Goal: Task Accomplishment & Management: Manage account settings

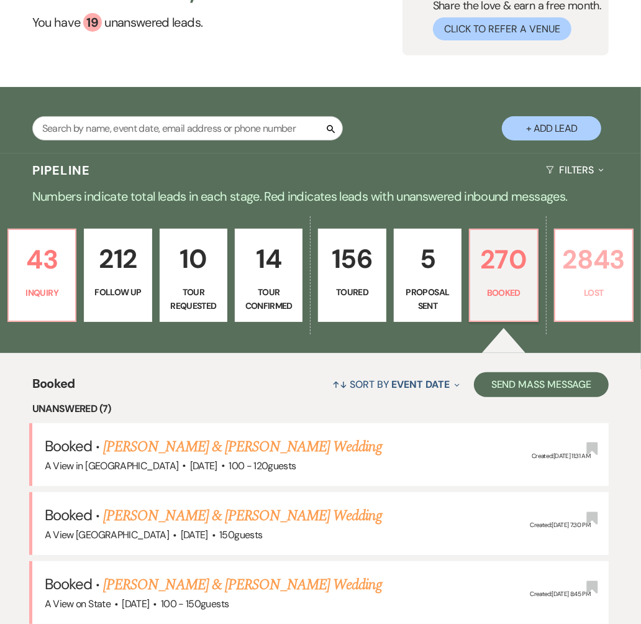
scroll to position [73, 0]
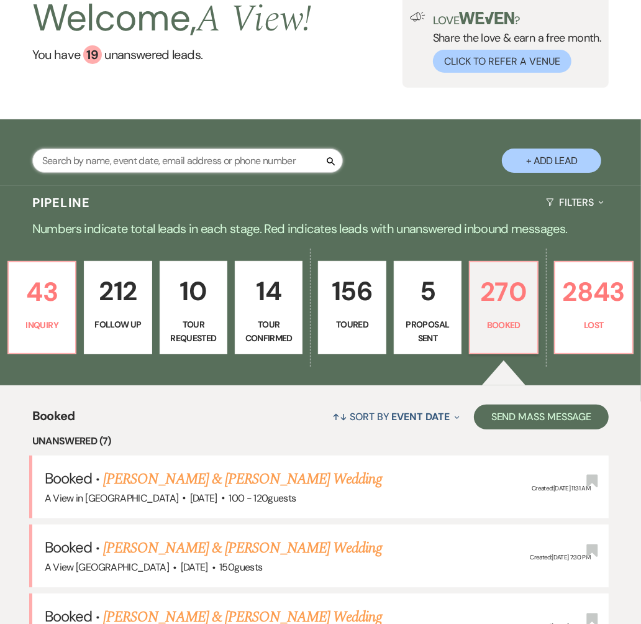
click at [266, 160] on input "text" at bounding box center [187, 160] width 311 height 24
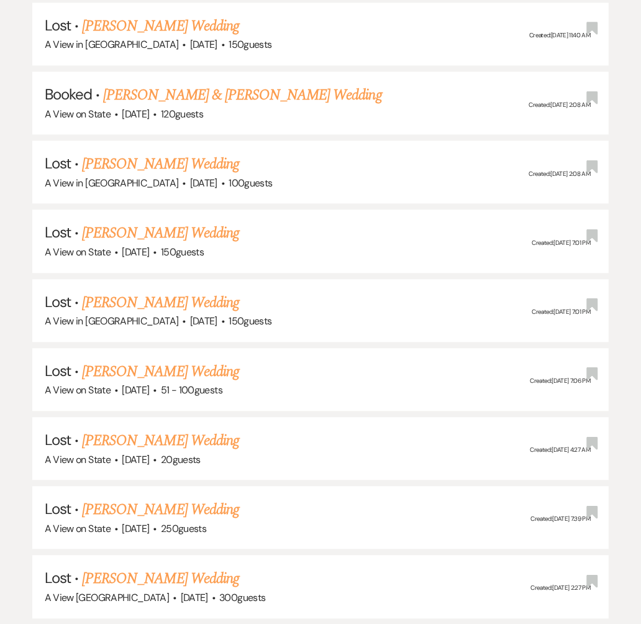
scroll to position [1613, 0]
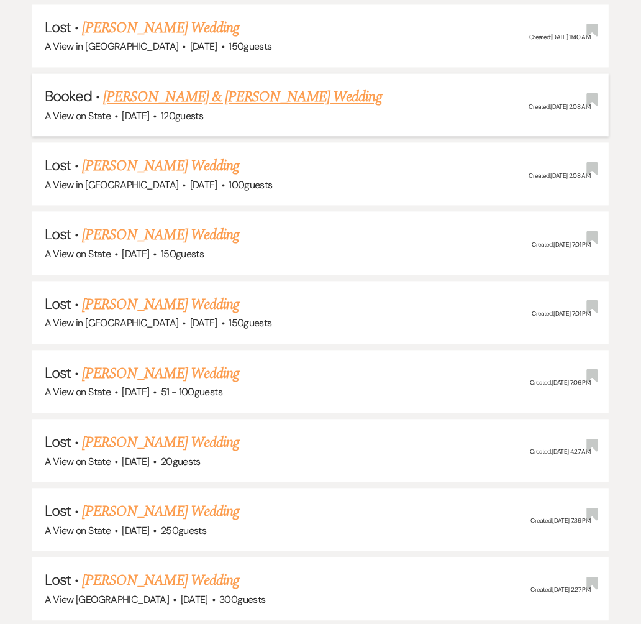
type input "[PERSON_NAME]"
click at [266, 86] on link "[PERSON_NAME] & [PERSON_NAME] Wedding" at bounding box center [242, 97] width 278 height 22
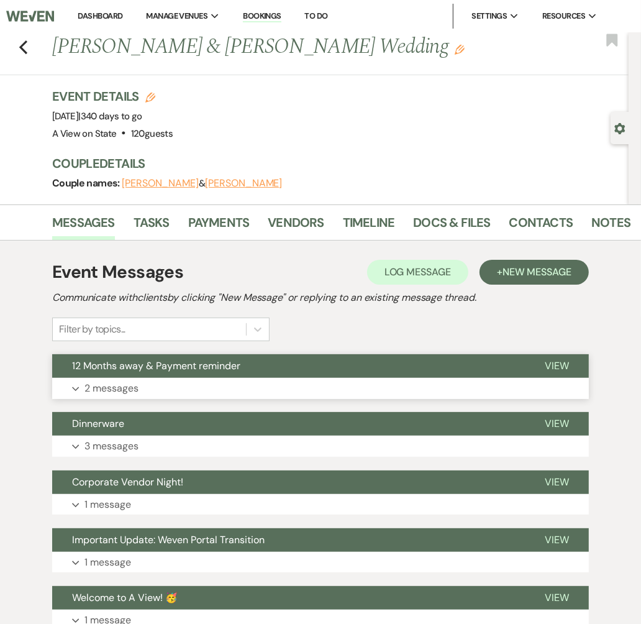
click at [336, 391] on button "Expand 2 messages" at bounding box center [320, 388] width 537 height 21
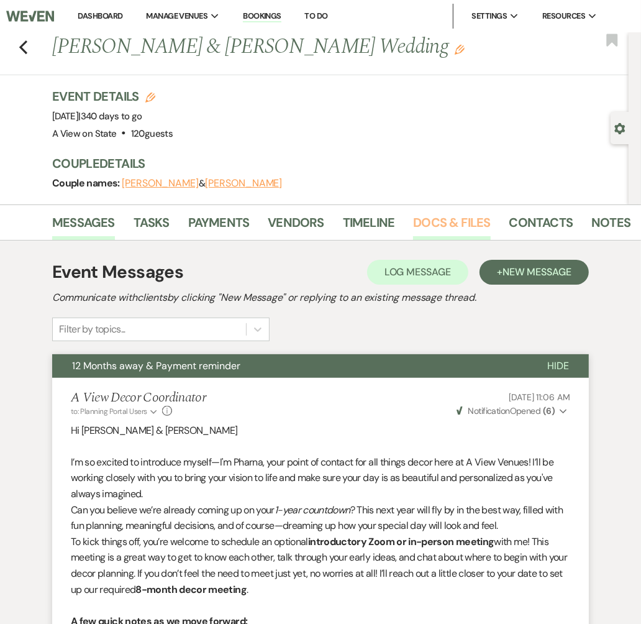
click at [432, 229] on link "Docs & Files" at bounding box center [451, 225] width 77 height 27
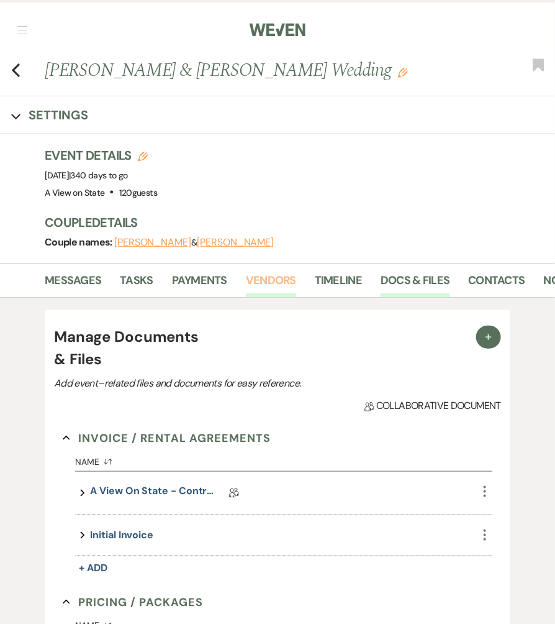
click at [273, 283] on link "Vendors" at bounding box center [271, 283] width 50 height 25
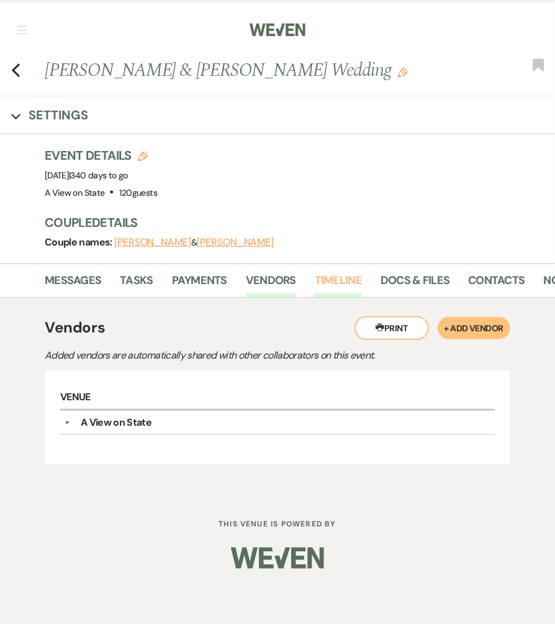
click at [354, 279] on link "Timeline" at bounding box center [338, 283] width 47 height 25
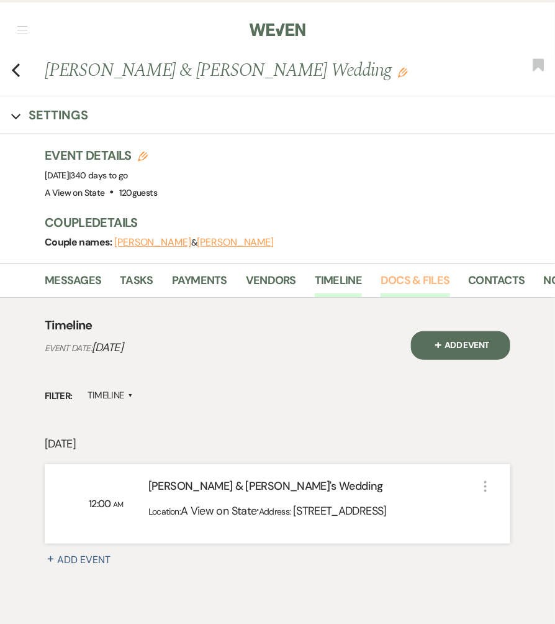
click at [437, 274] on link "Docs & Files" at bounding box center [415, 283] width 69 height 25
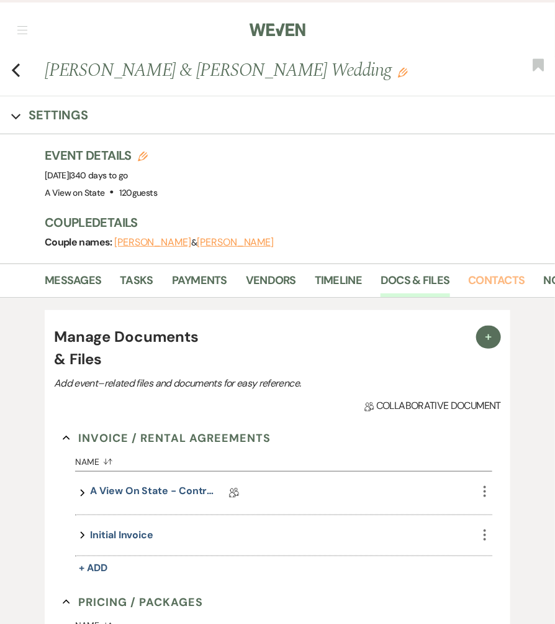
click at [469, 281] on link "Contacts" at bounding box center [497, 283] width 57 height 25
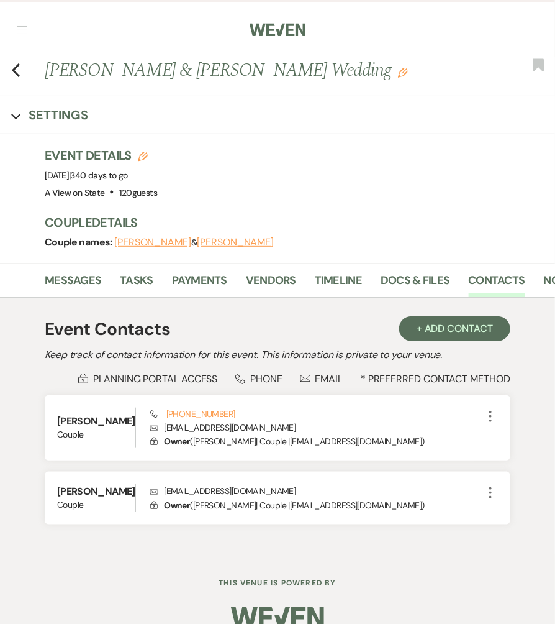
click at [538, 283] on li "Contacts" at bounding box center [506, 283] width 75 height 28
click at [544, 282] on link "Notes" at bounding box center [561, 283] width 35 height 25
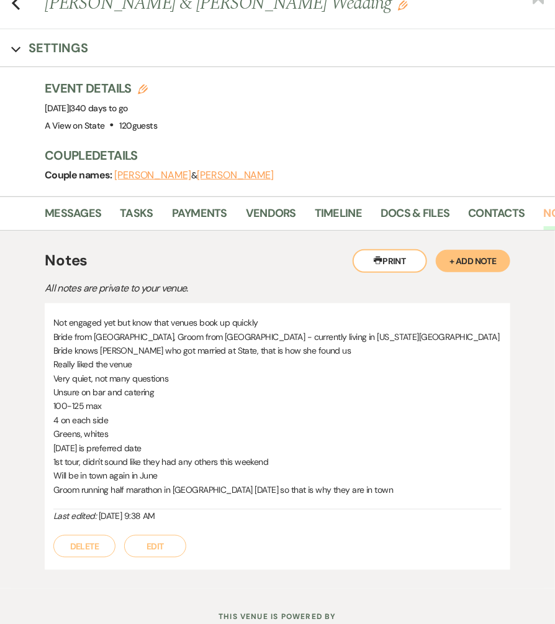
scroll to position [75, 0]
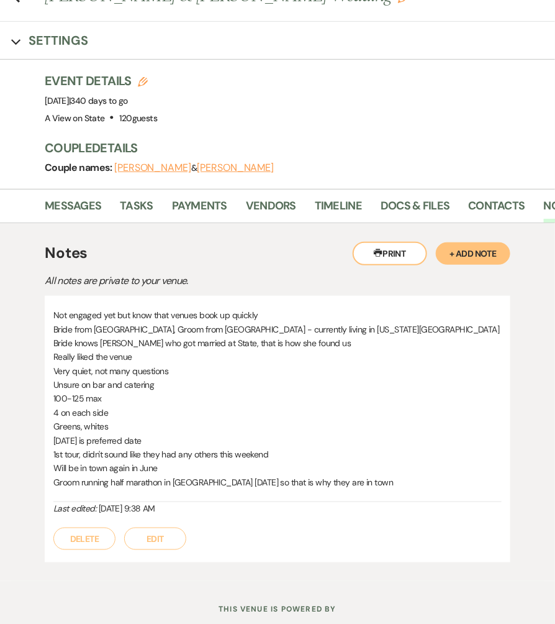
click at [458, 253] on button "+ Add Note" at bounding box center [473, 253] width 75 height 22
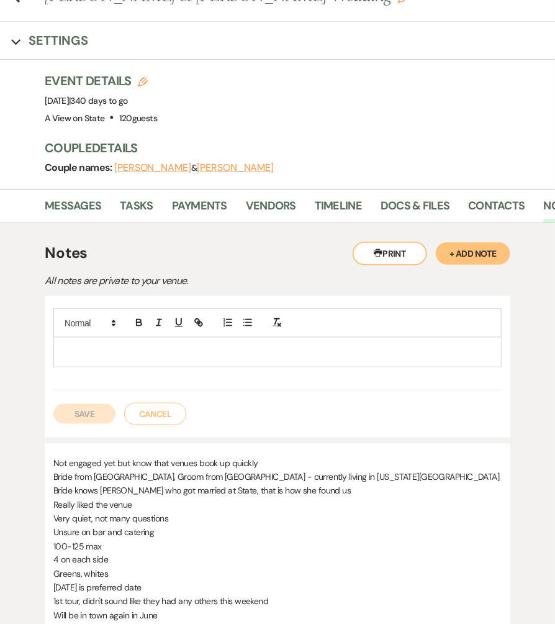
click at [139, 345] on p at bounding box center [277, 352] width 429 height 14
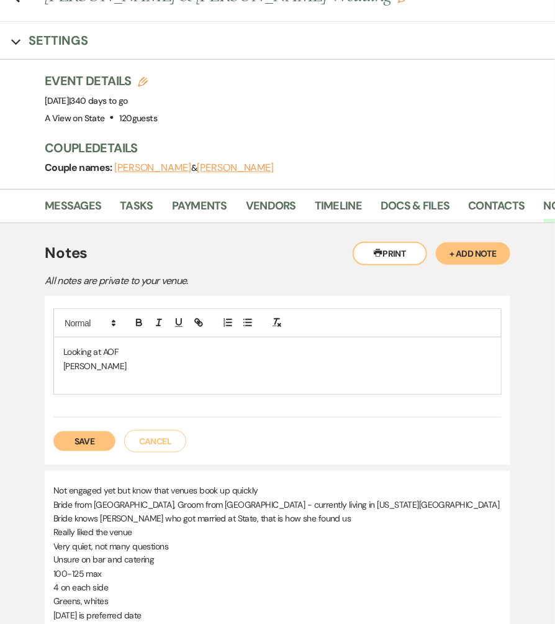
click at [161, 366] on p "[PERSON_NAME]" at bounding box center [277, 366] width 429 height 14
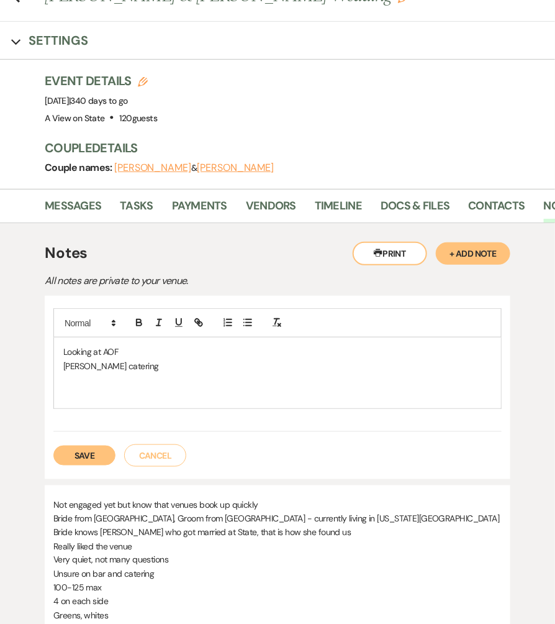
click at [166, 366] on p "[PERSON_NAME] catering" at bounding box center [277, 366] width 429 height 14
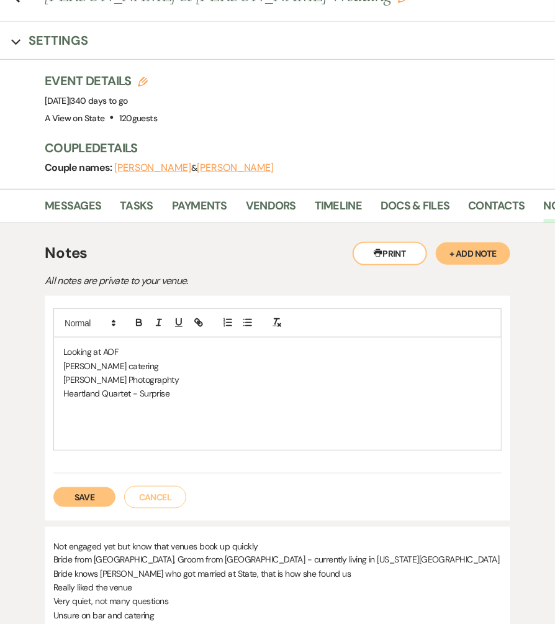
click at [125, 380] on p "[PERSON_NAME] Photographty" at bounding box center [277, 380] width 429 height 14
click at [99, 496] on button "Save" at bounding box center [84, 497] width 62 height 20
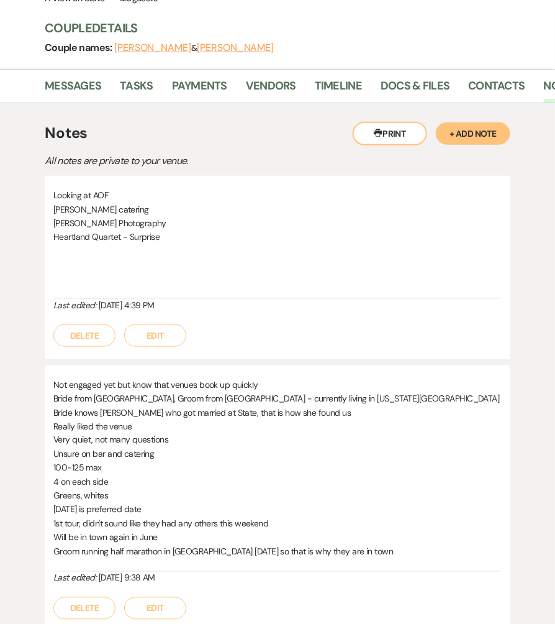
scroll to position [196, 0]
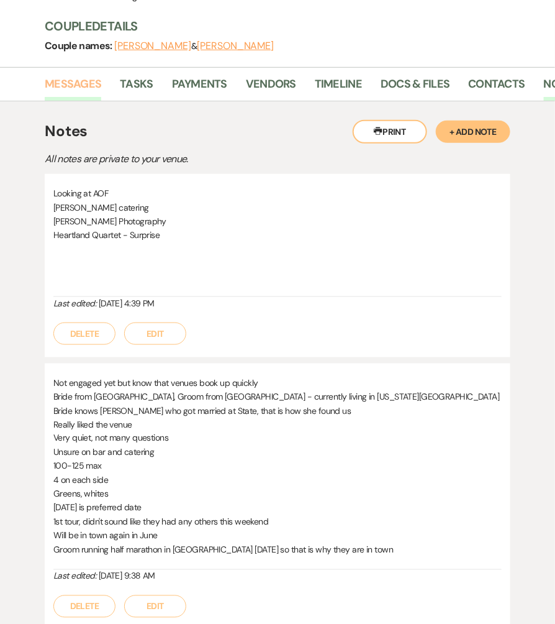
click at [71, 81] on link "Messages" at bounding box center [73, 87] width 57 height 25
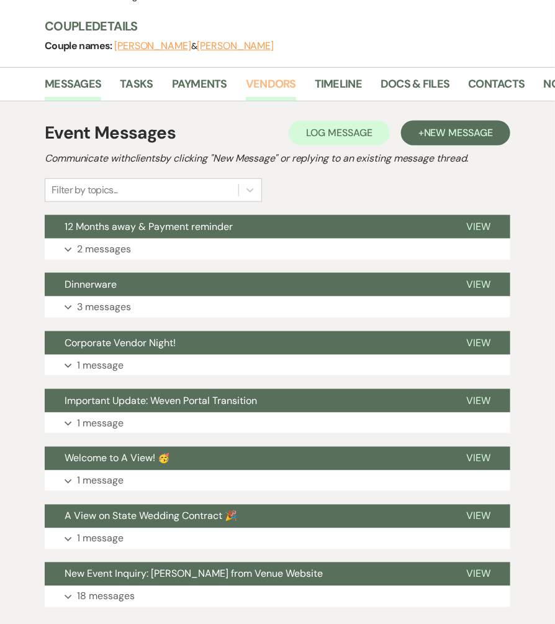
click at [279, 78] on link "Vendors" at bounding box center [271, 87] width 50 height 25
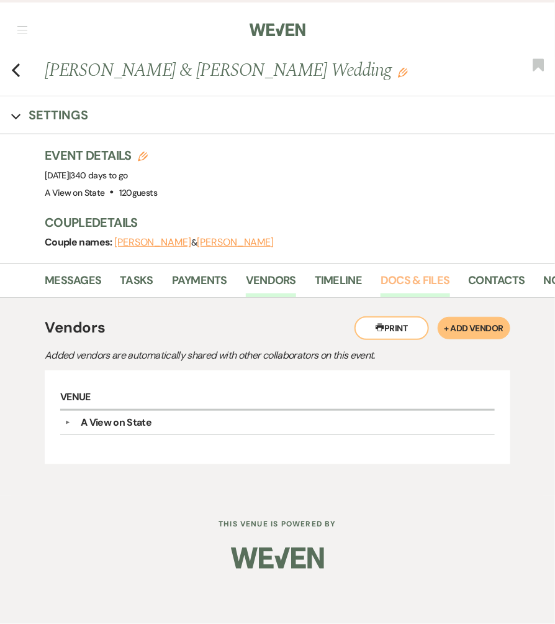
click at [393, 283] on link "Docs & Files" at bounding box center [415, 283] width 69 height 25
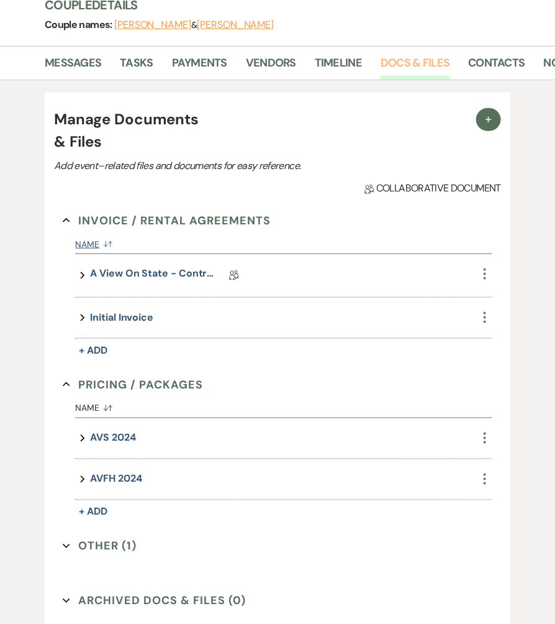
scroll to position [337, 0]
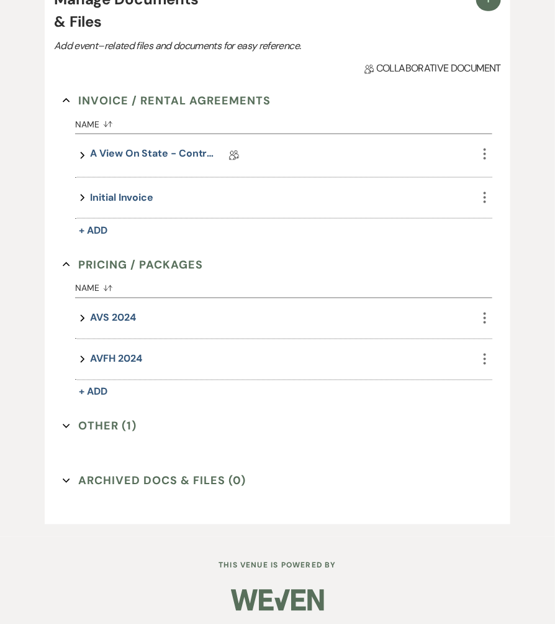
click at [112, 424] on button "Other (1) Expand" at bounding box center [100, 426] width 74 height 19
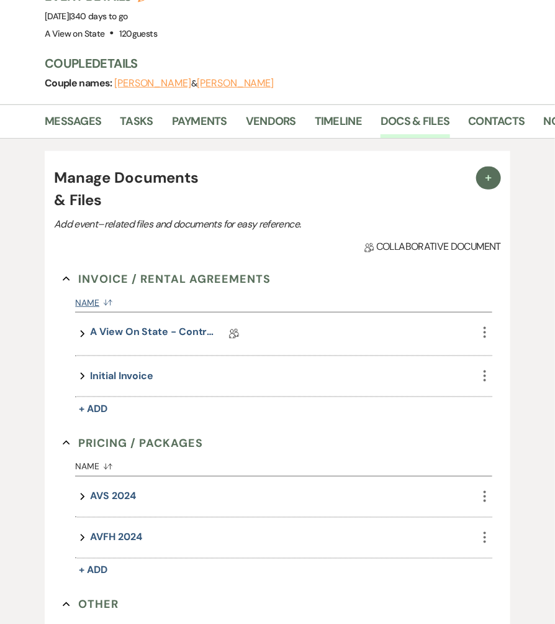
scroll to position [126, 0]
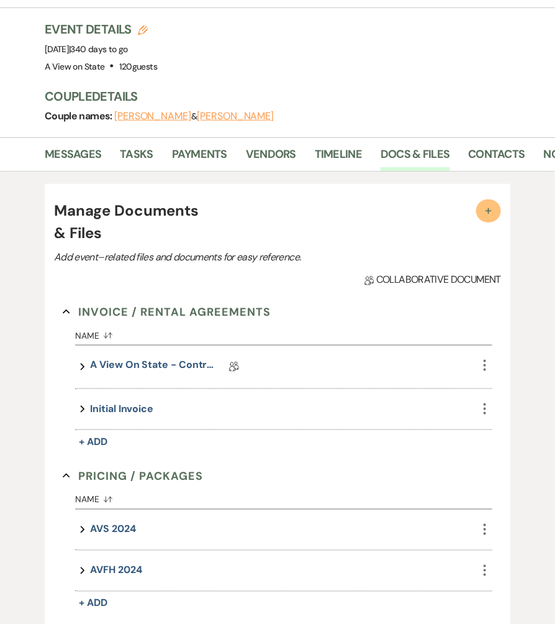
click at [491, 204] on span "+" at bounding box center [489, 210] width 12 height 12
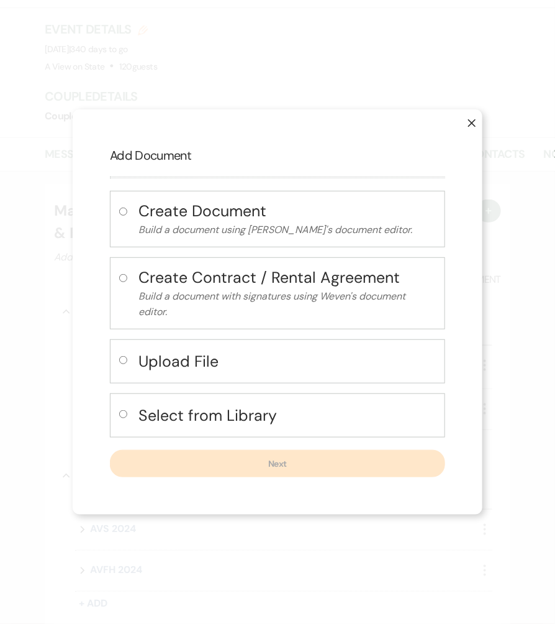
click at [209, 365] on h4 "Upload File" at bounding box center [288, 361] width 298 height 22
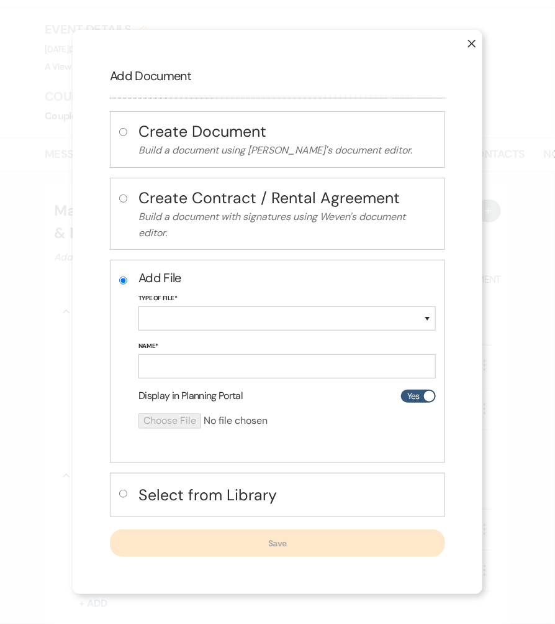
click at [215, 527] on div "Create Document Build a document using Weven's document editor. Create Contract…" at bounding box center [277, 333] width 335 height 445
click at [206, 502] on h4 "Select from Library" at bounding box center [288, 495] width 298 height 22
radio input "false"
radio input "true"
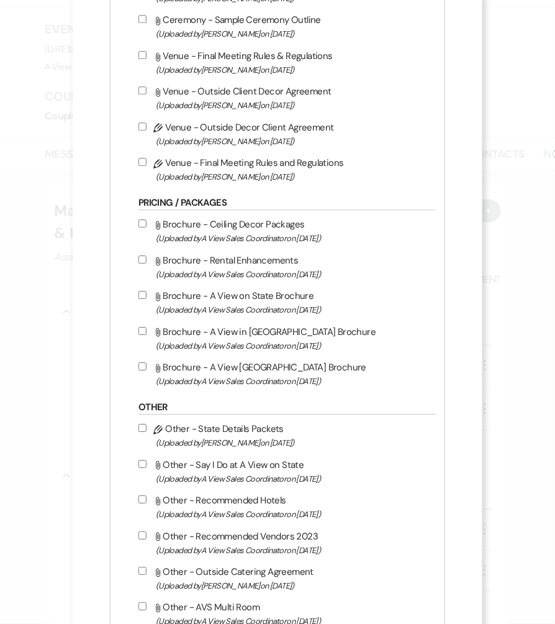
scroll to position [846, 0]
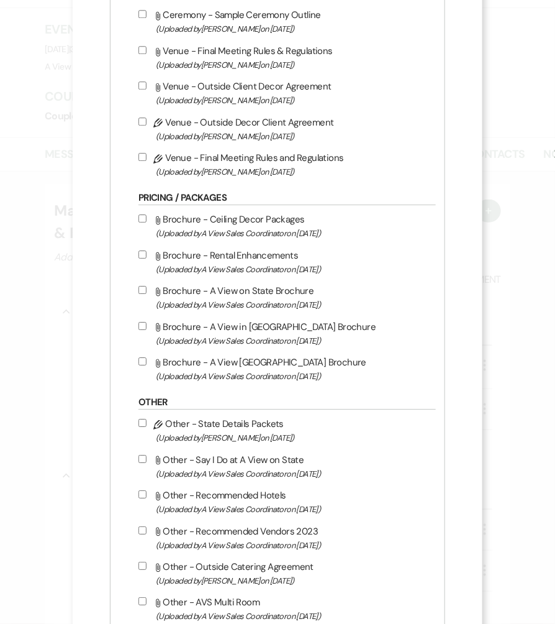
click at [144, 530] on input "Attach File Other - Recommended Vendors 2023 (Uploaded by A View Sales Coordina…" at bounding box center [143, 530] width 8 height 8
checkbox input "true"
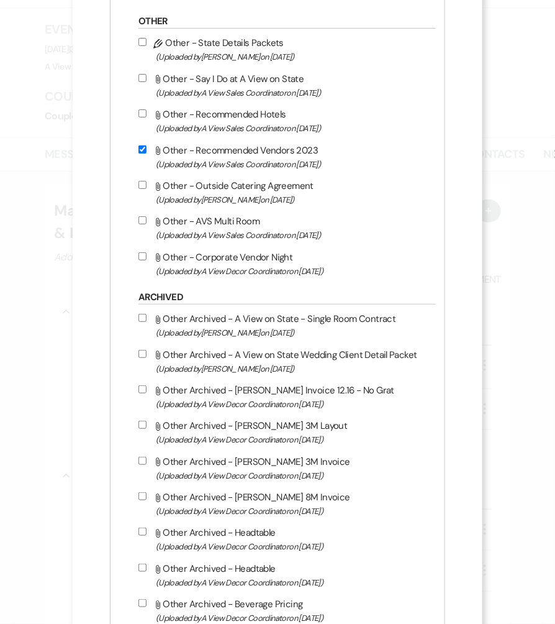
scroll to position [1358, 0]
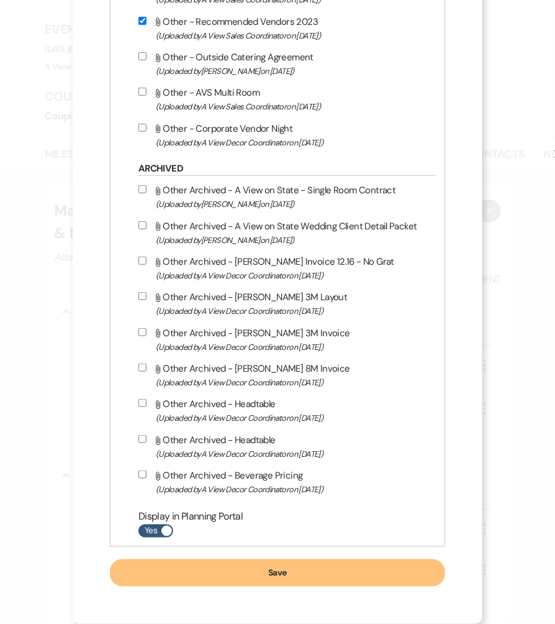
click at [224, 578] on button "Save" at bounding box center [277, 572] width 335 height 27
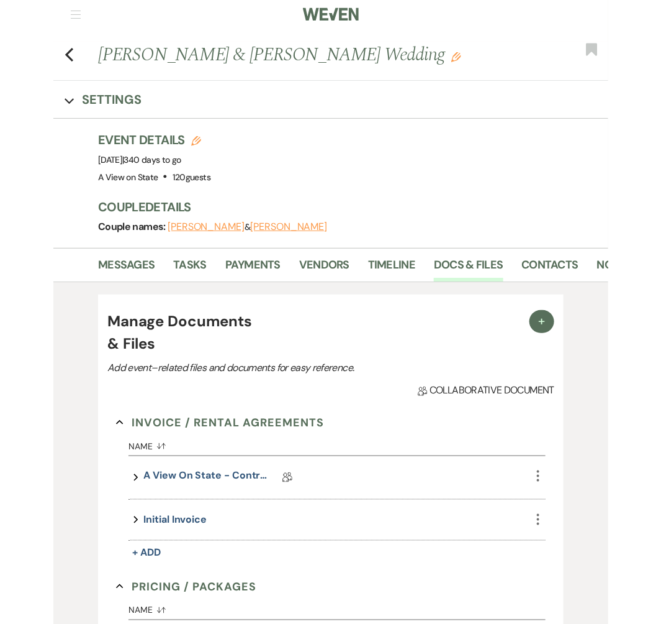
scroll to position [0, 0]
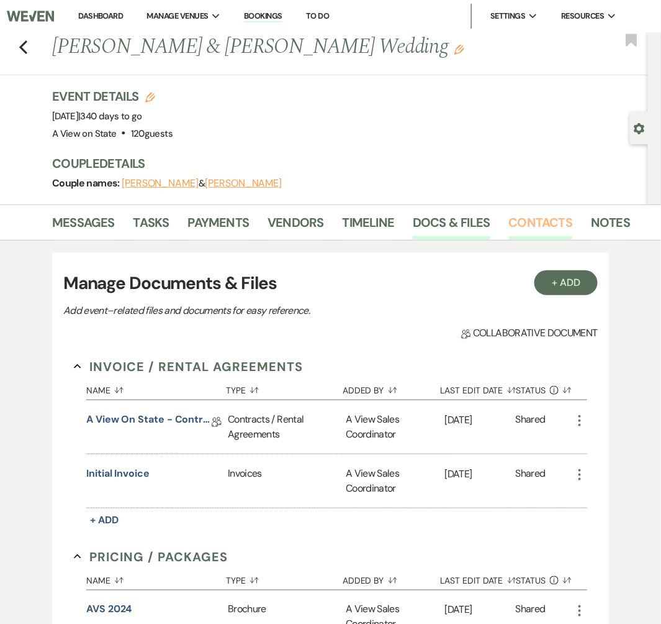
click at [547, 229] on link "Contacts" at bounding box center [541, 225] width 64 height 27
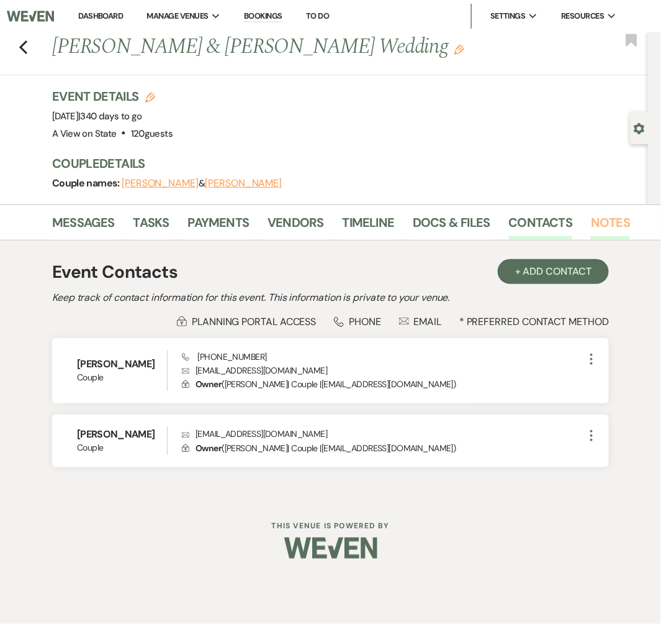
click at [609, 224] on link "Notes" at bounding box center [610, 225] width 39 height 27
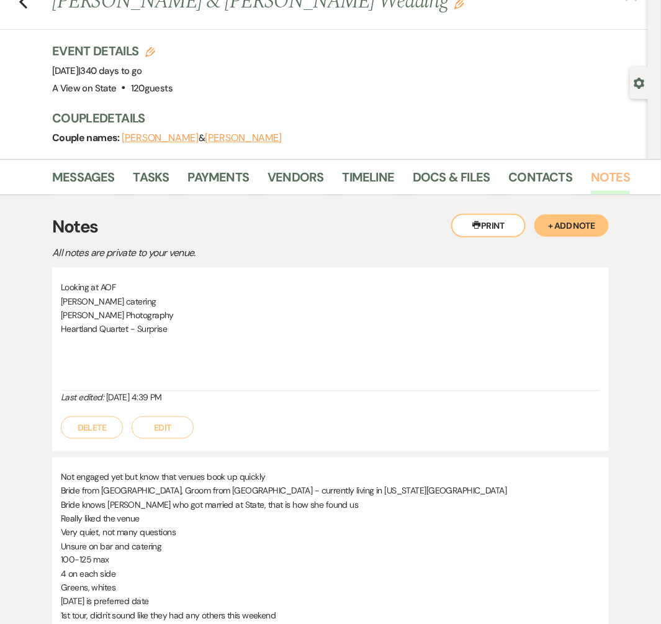
scroll to position [47, 0]
